Goal: Task Accomplishment & Management: Use online tool/utility

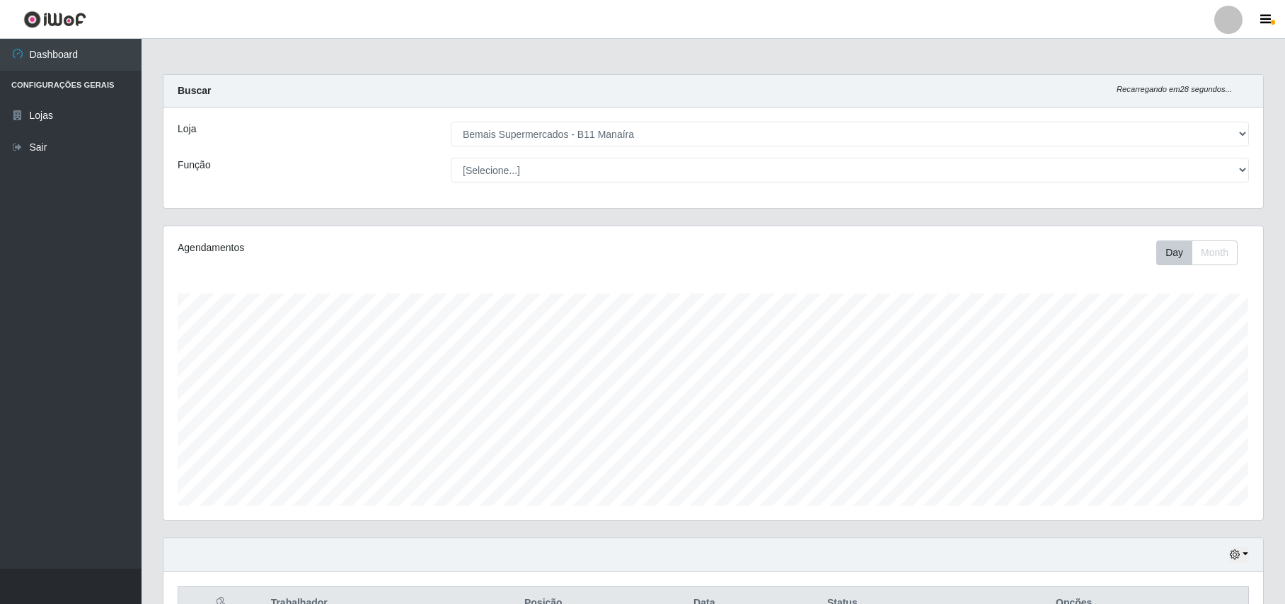
select select "409"
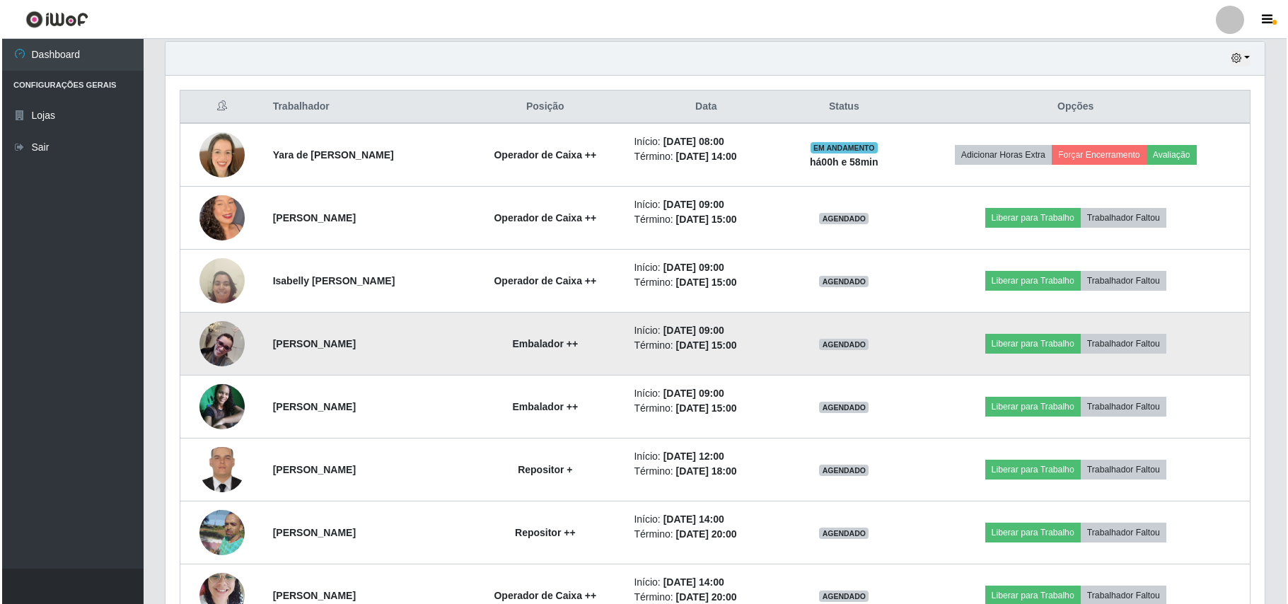
scroll to position [530, 0]
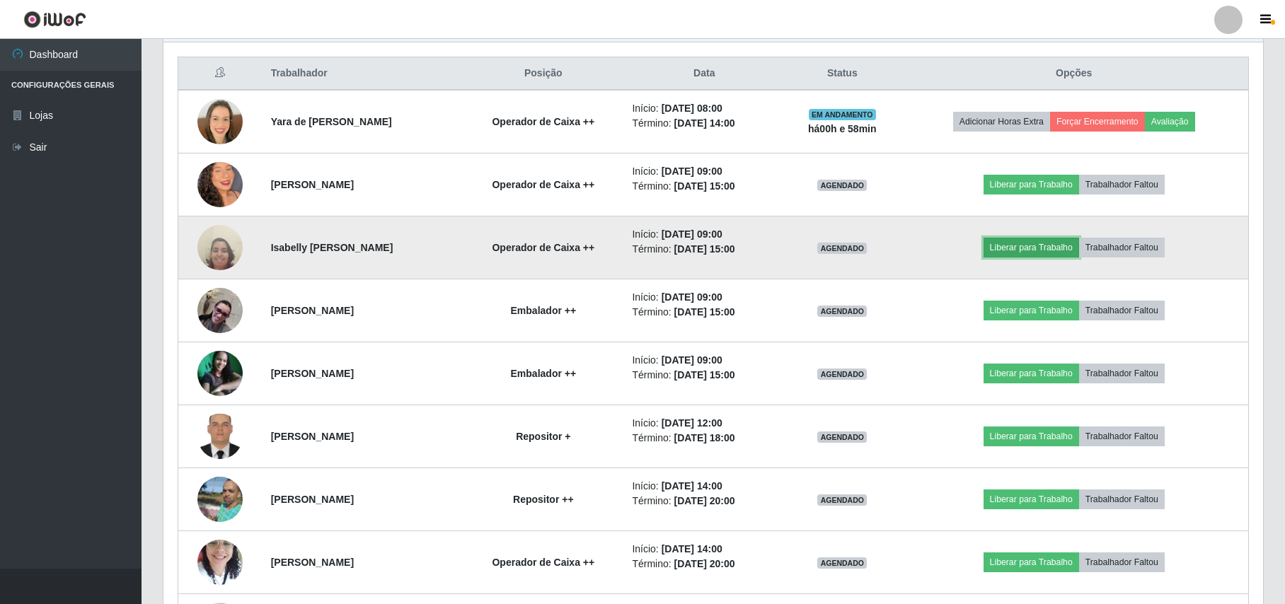
click at [1044, 248] on button "Liberar para Trabalho" at bounding box center [1032, 248] width 96 height 20
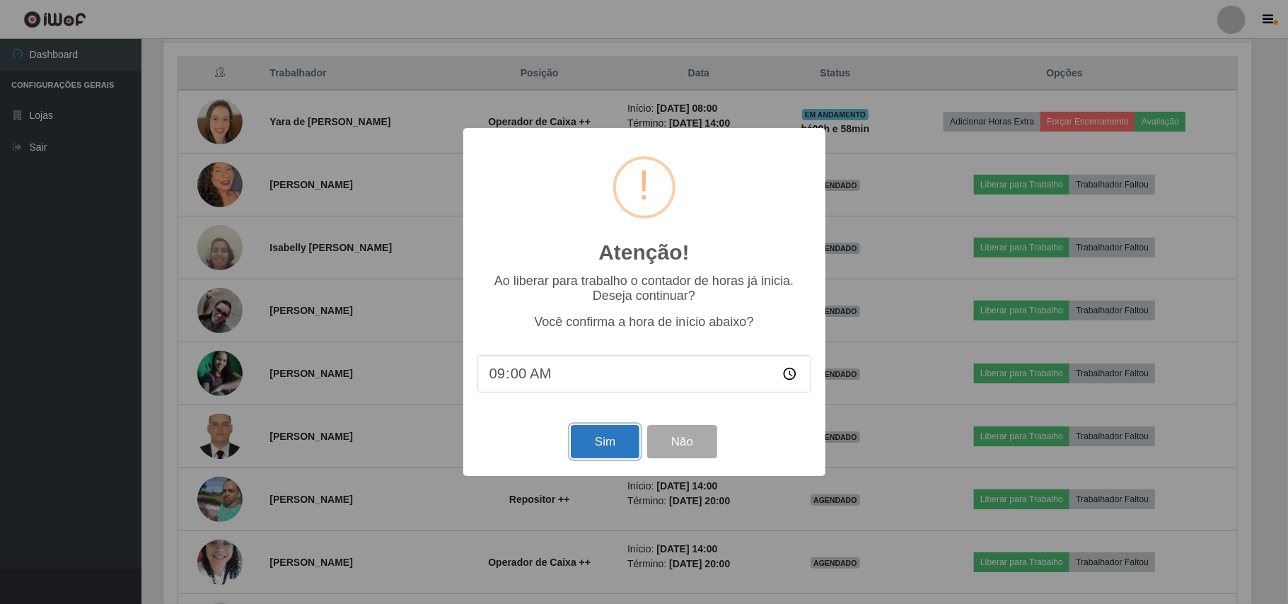
click at [610, 439] on button "Sim" at bounding box center [605, 441] width 69 height 33
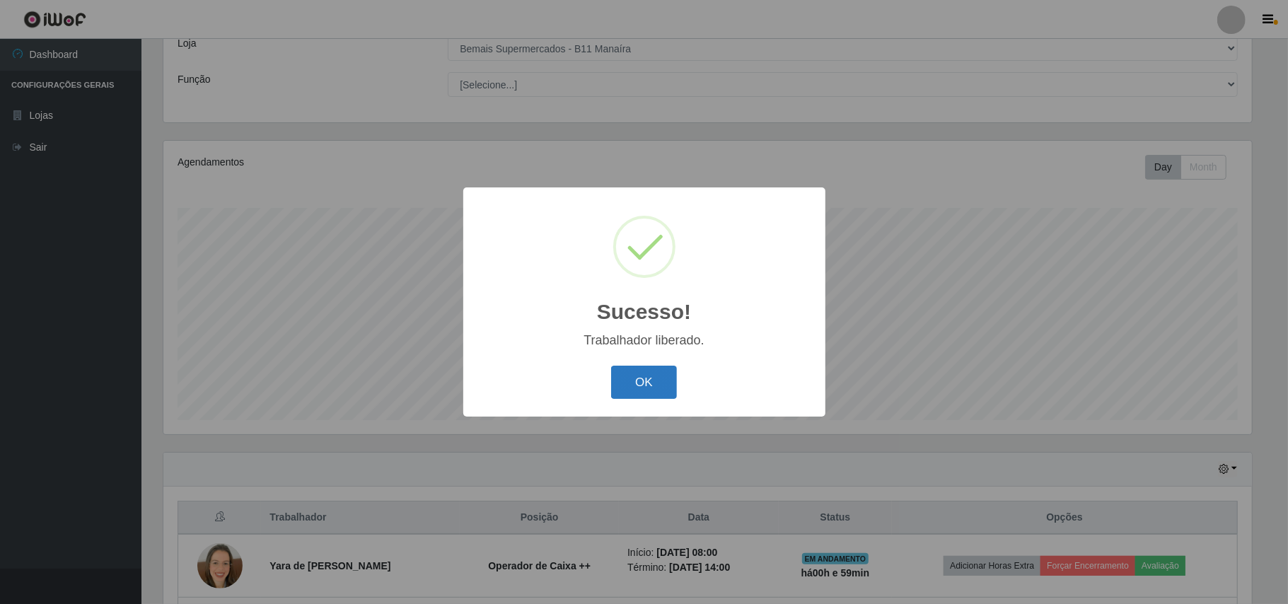
click at [640, 383] on button "OK" at bounding box center [644, 382] width 66 height 33
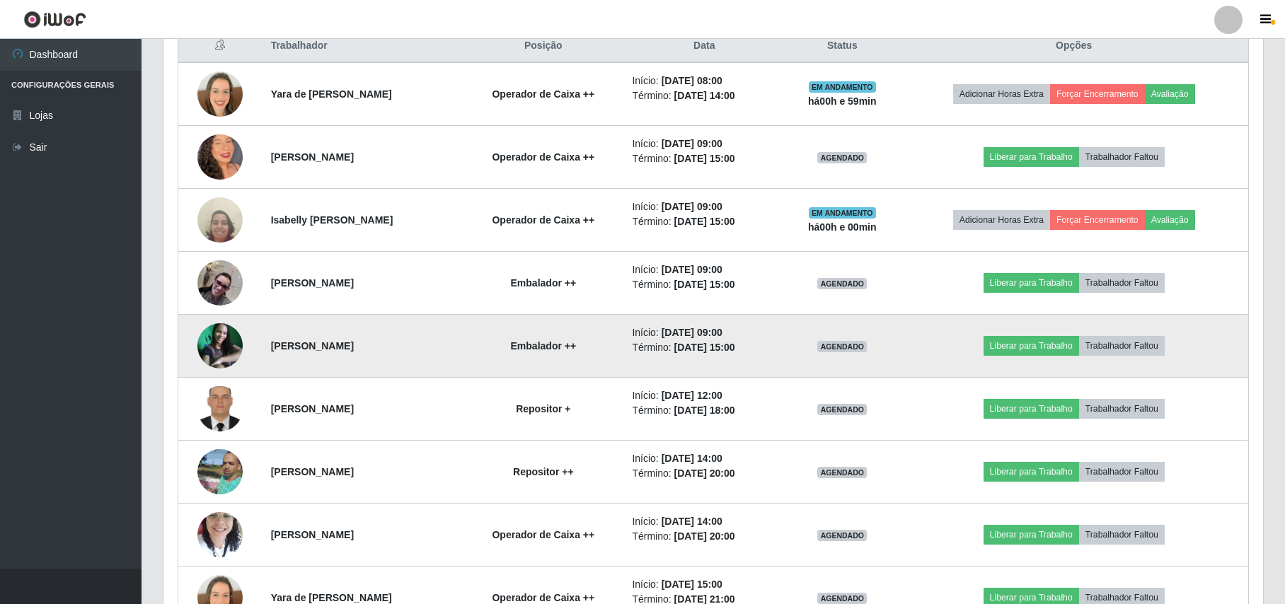
scroll to position [463, 0]
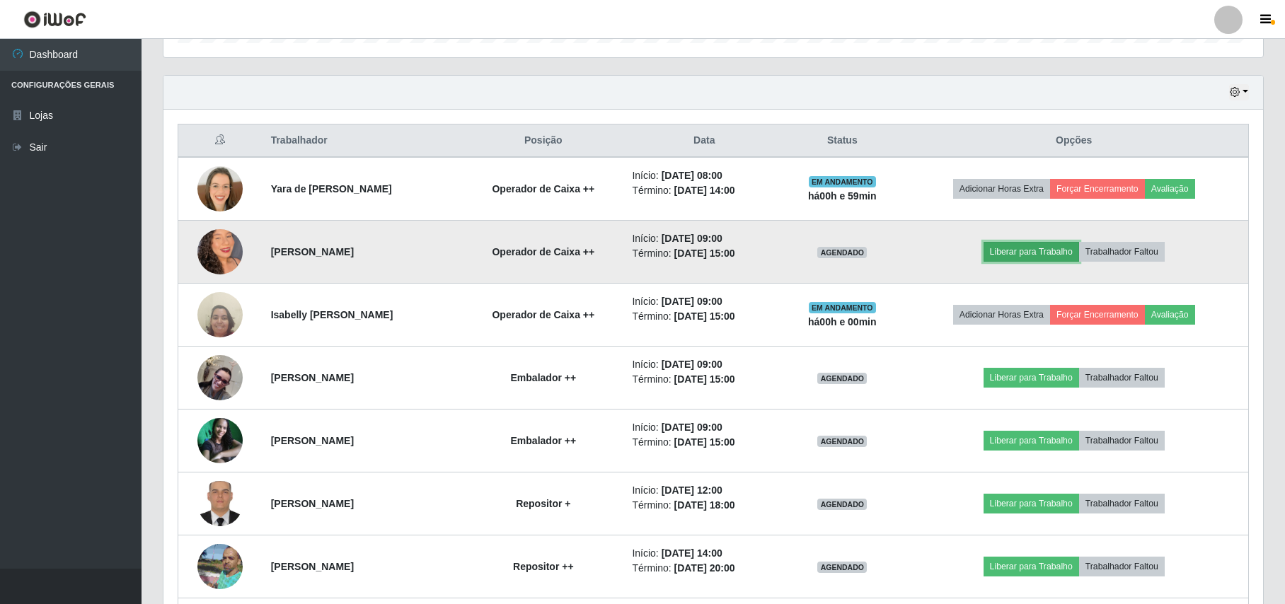
click at [1015, 256] on button "Liberar para Trabalho" at bounding box center [1032, 252] width 96 height 20
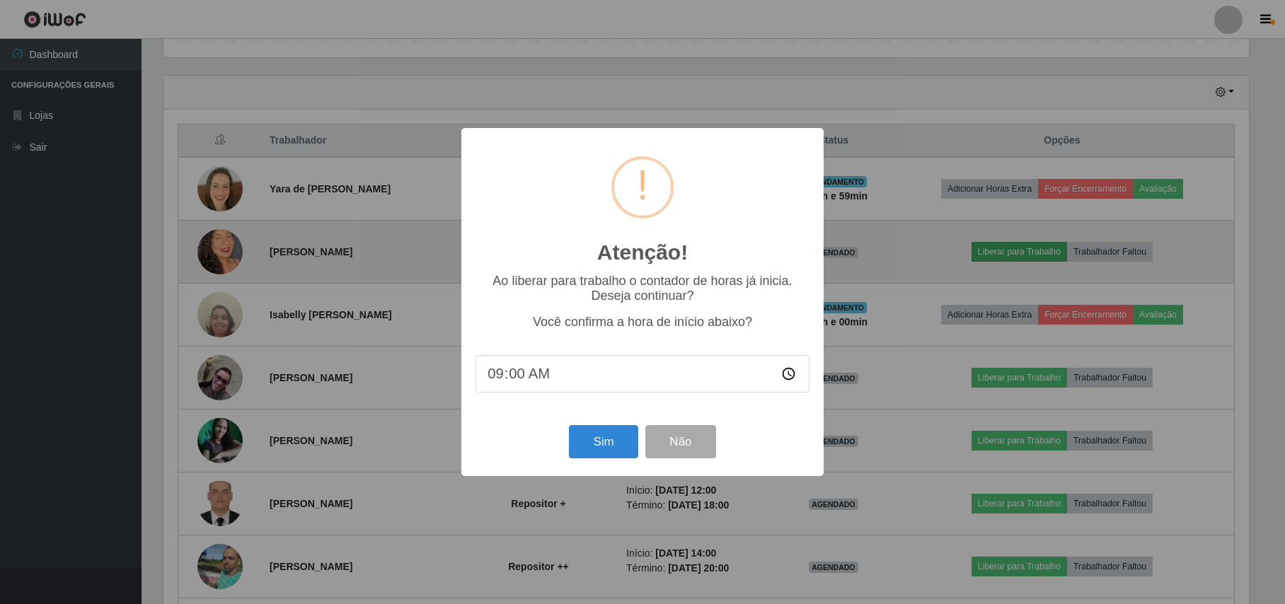
scroll to position [294, 1088]
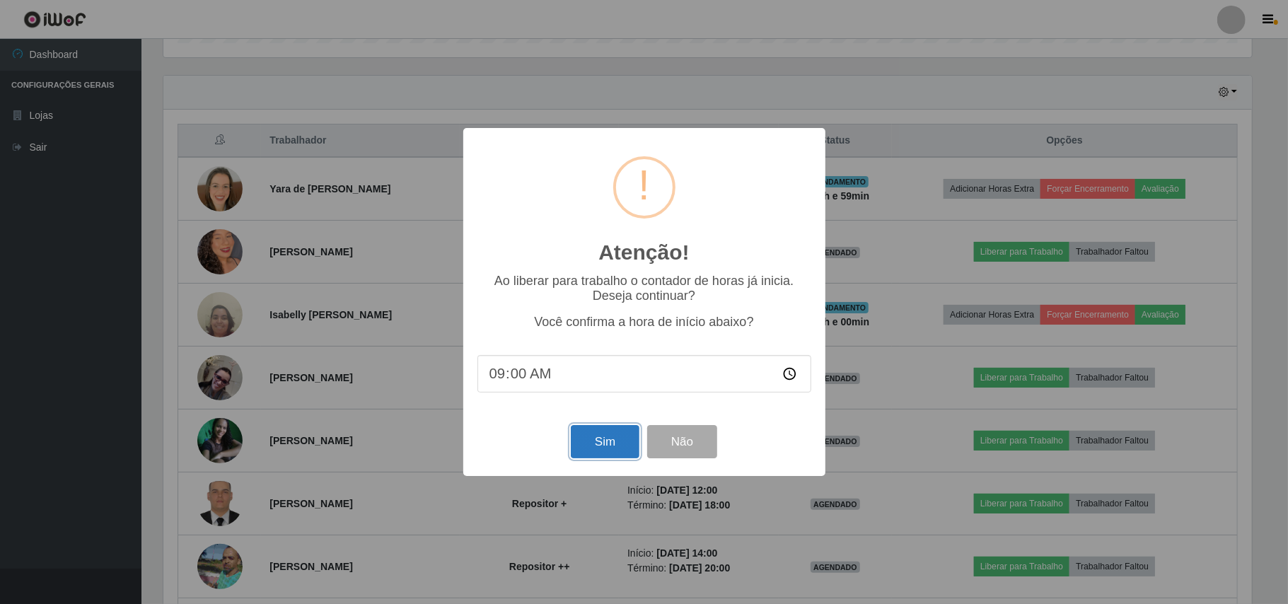
click at [609, 444] on button "Sim" at bounding box center [605, 441] width 69 height 33
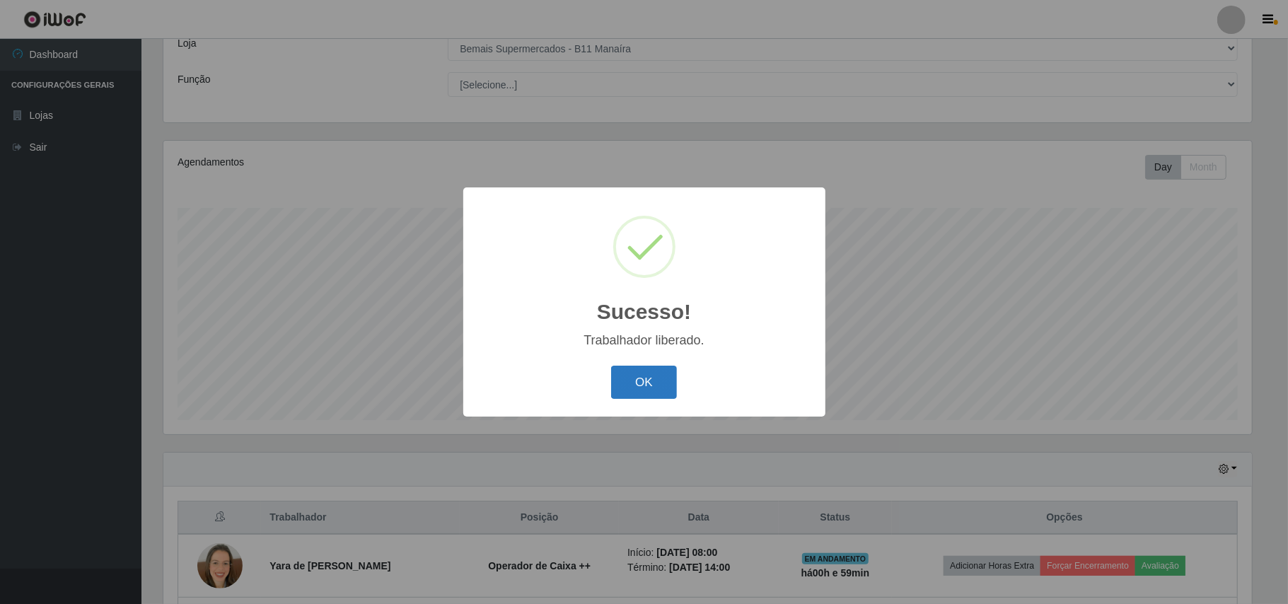
click at [648, 379] on button "OK" at bounding box center [644, 382] width 66 height 33
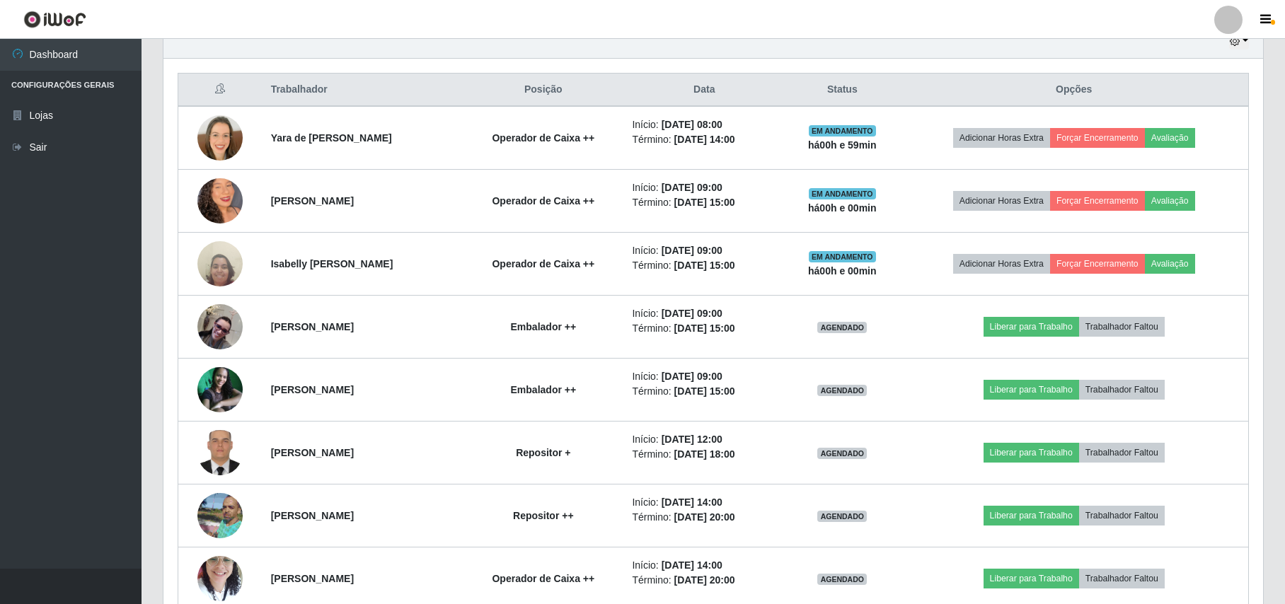
scroll to position [558, 0]
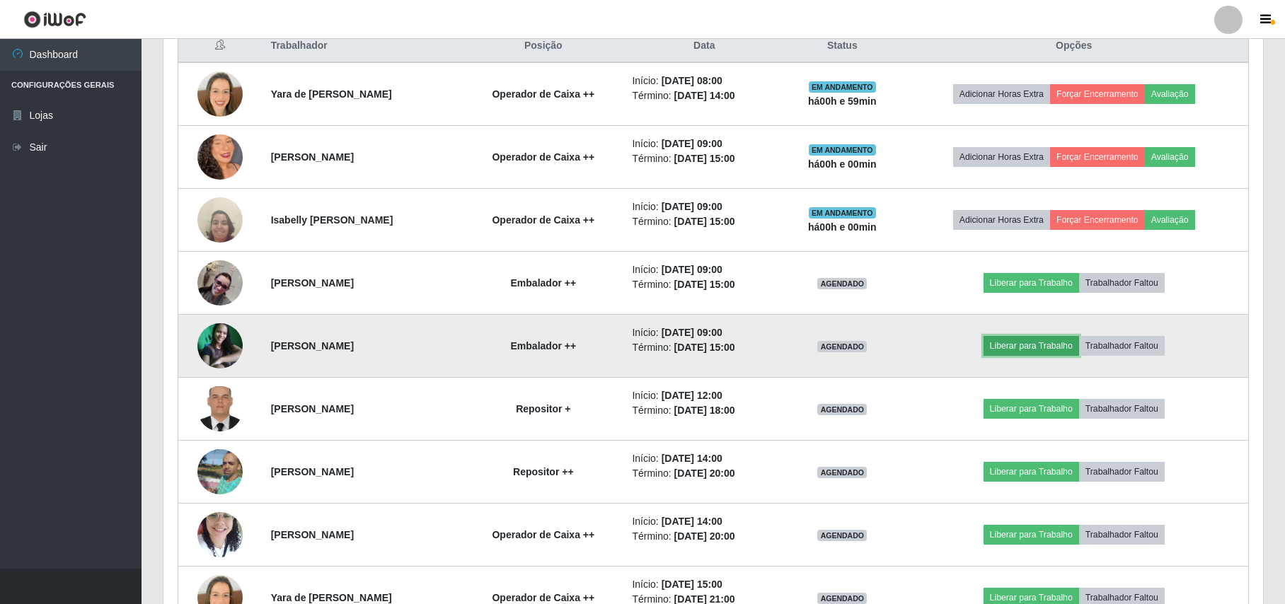
click at [1054, 350] on button "Liberar para Trabalho" at bounding box center [1032, 346] width 96 height 20
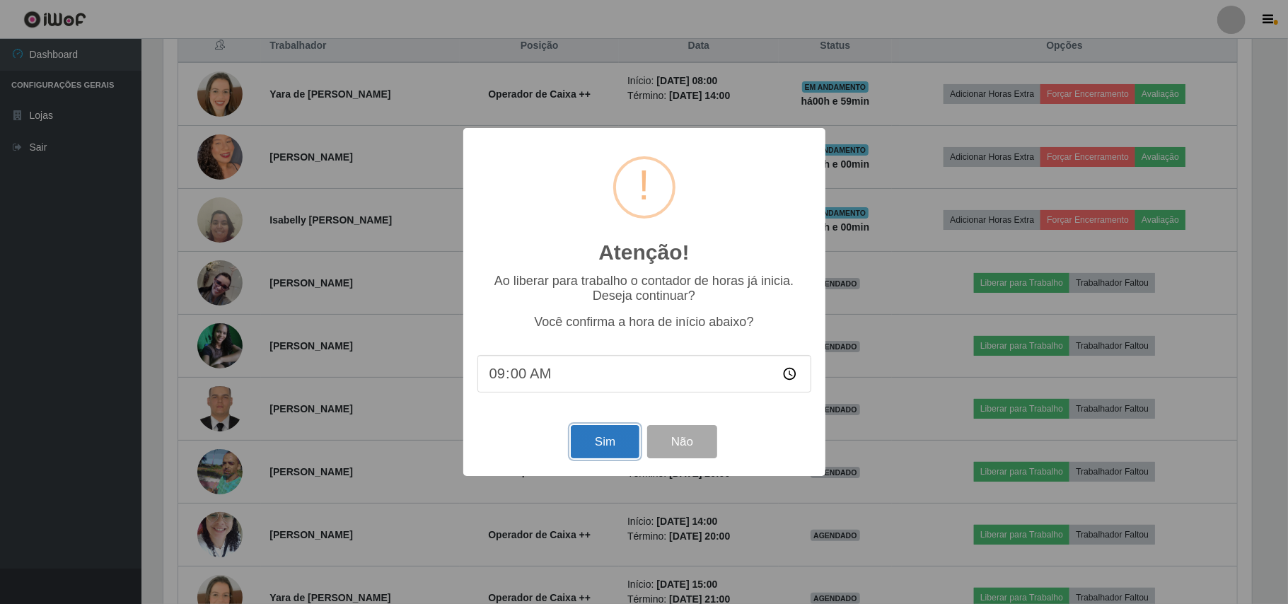
click at [609, 444] on button "Sim" at bounding box center [605, 441] width 69 height 33
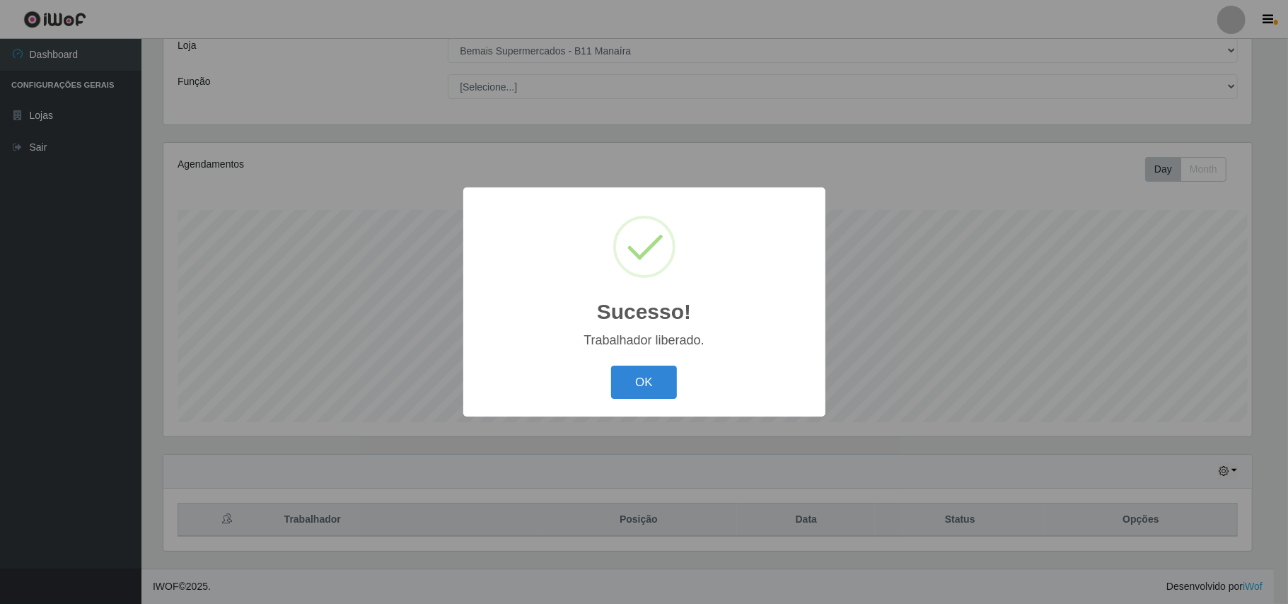
scroll to position [0, 0]
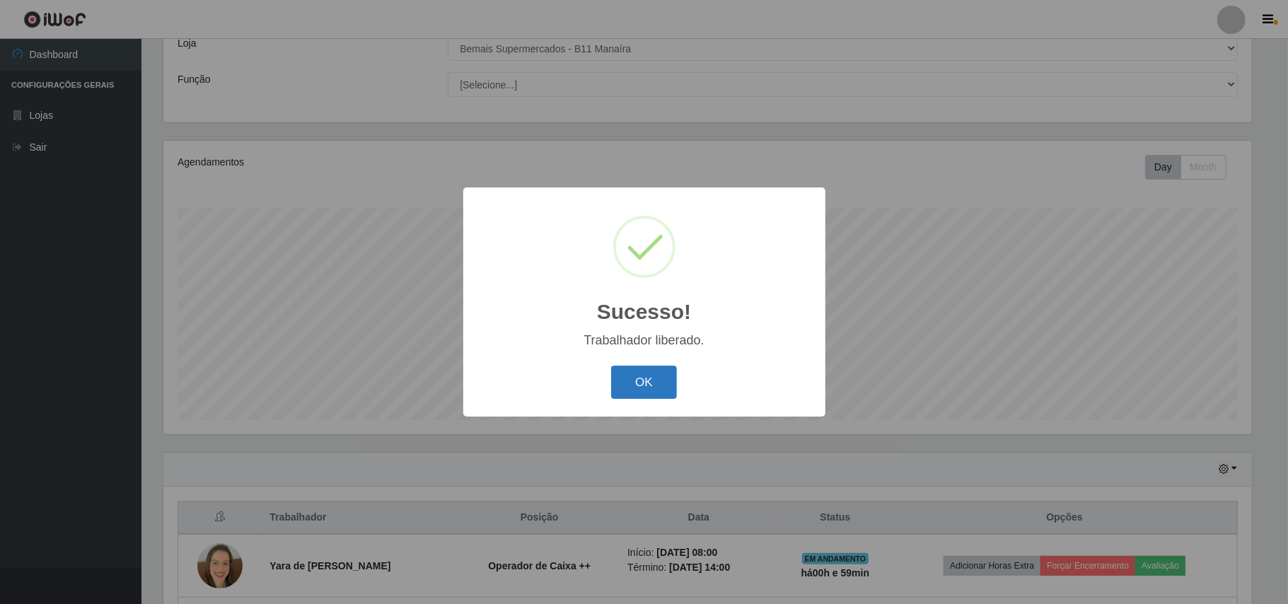
click at [663, 389] on button "OK" at bounding box center [644, 382] width 66 height 33
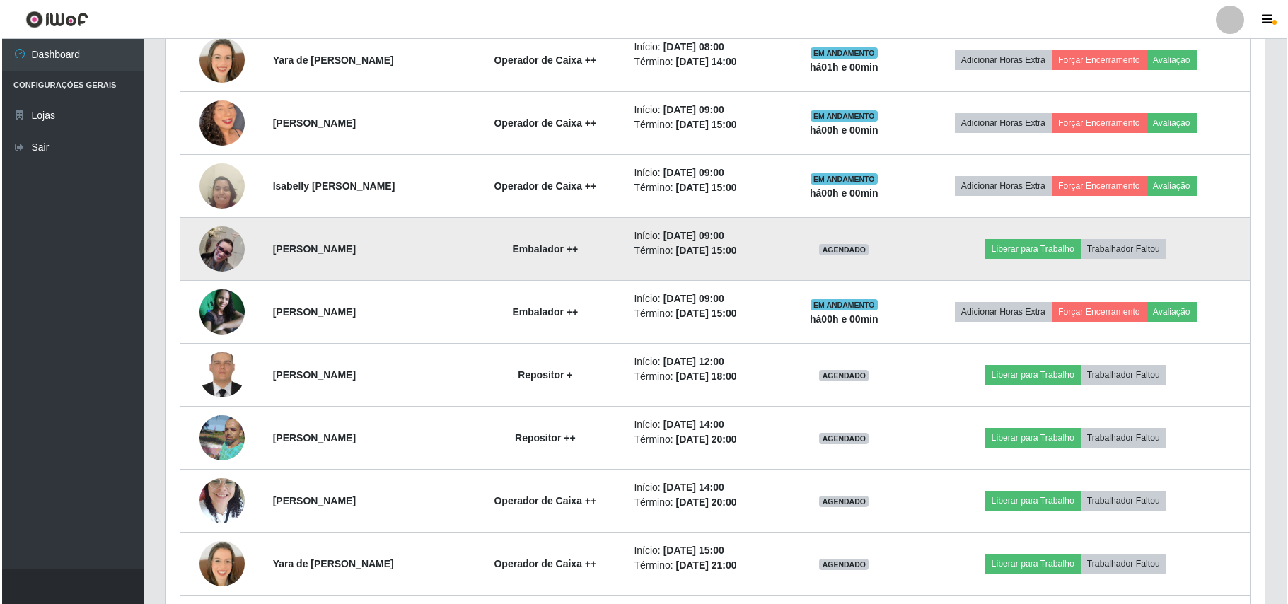
scroll to position [624, 0]
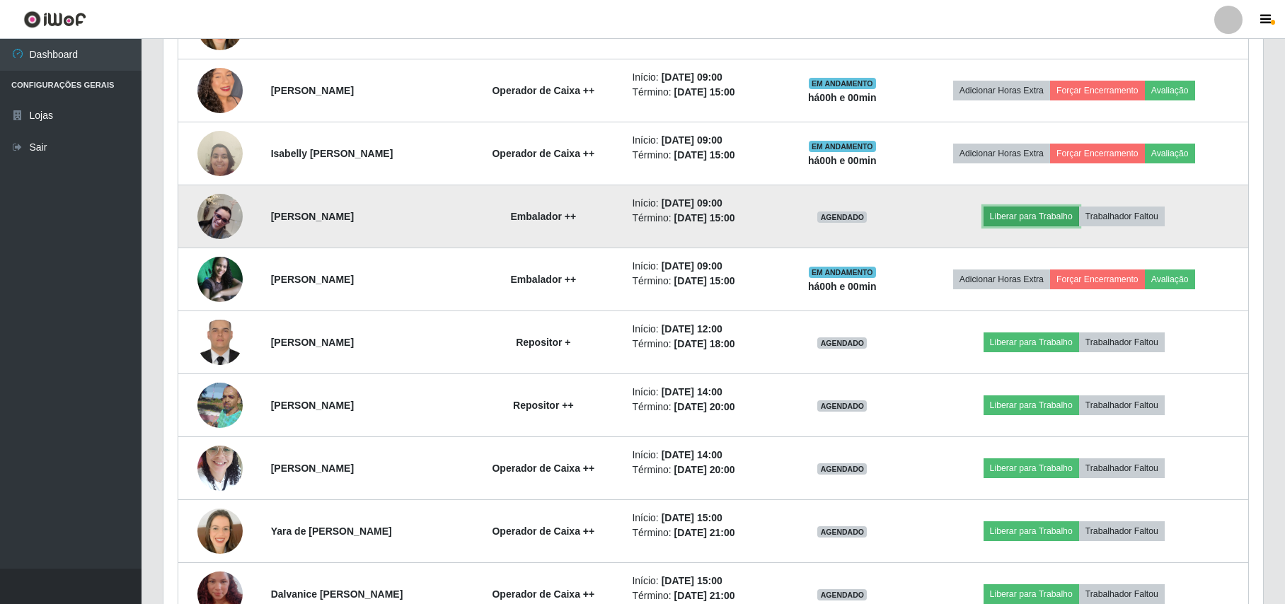
click at [1051, 224] on button "Liberar para Trabalho" at bounding box center [1032, 217] width 96 height 20
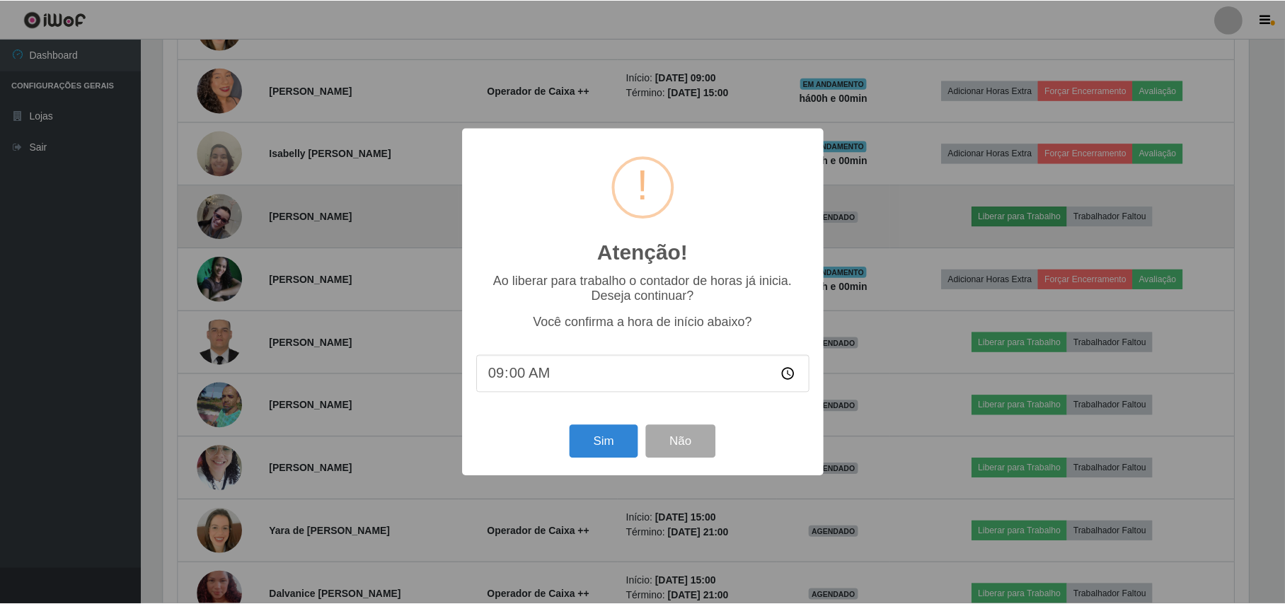
scroll to position [294, 1088]
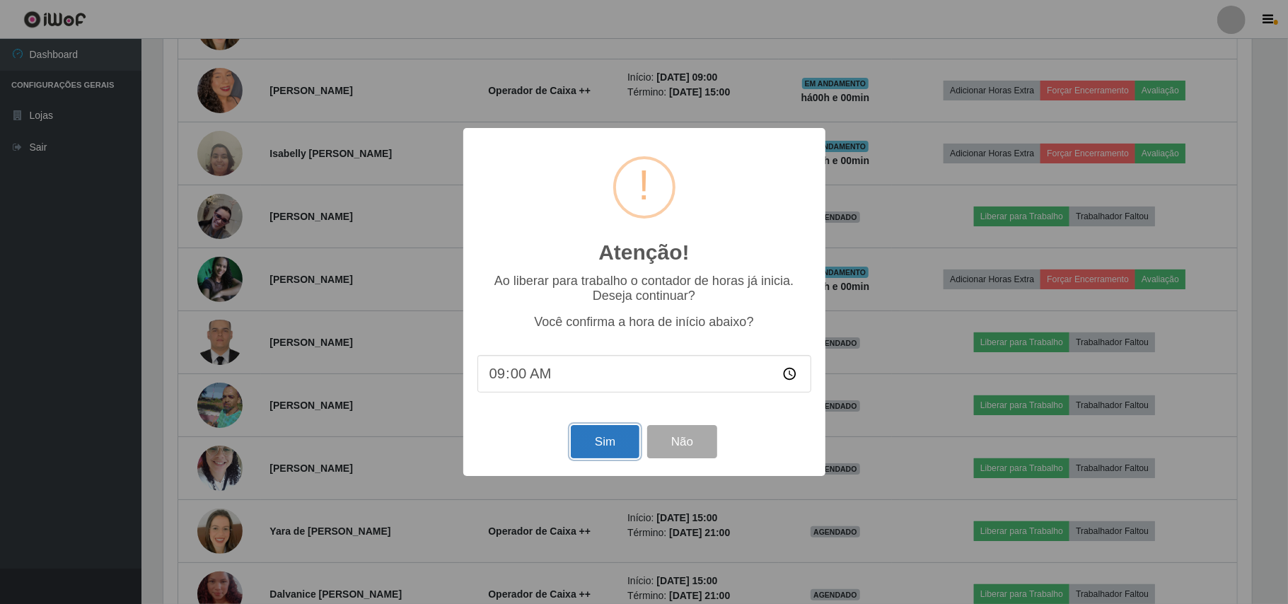
click at [609, 442] on button "Sim" at bounding box center [605, 441] width 69 height 33
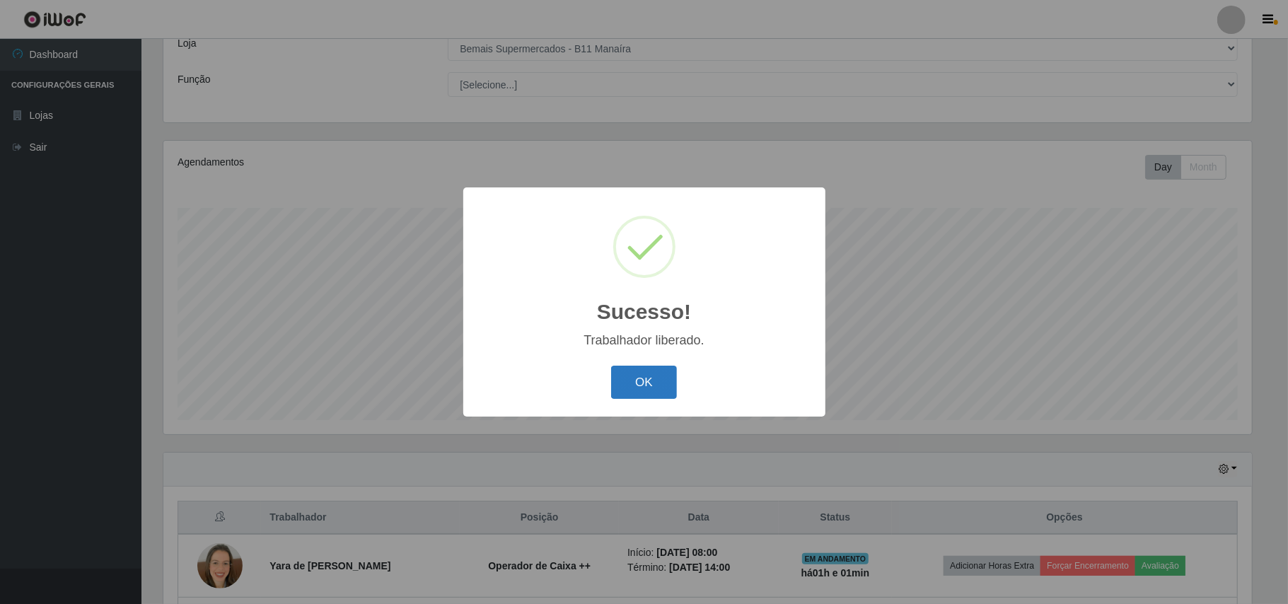
click at [658, 383] on button "OK" at bounding box center [644, 382] width 66 height 33
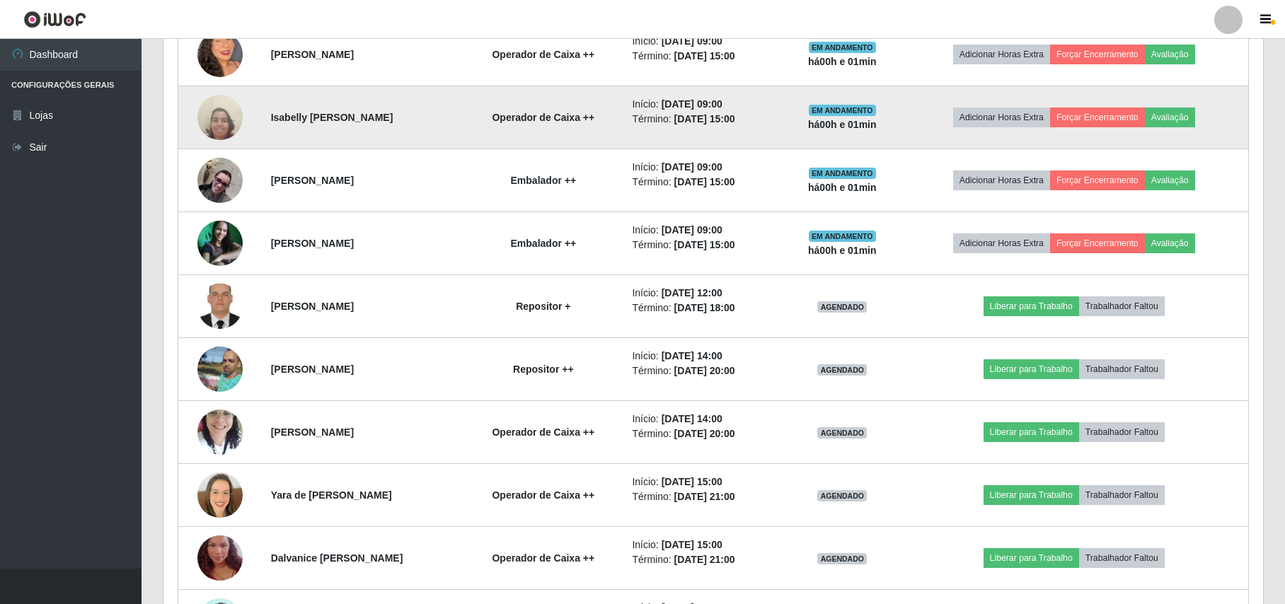
scroll to position [754, 0]
